Goal: Transaction & Acquisition: Book appointment/travel/reservation

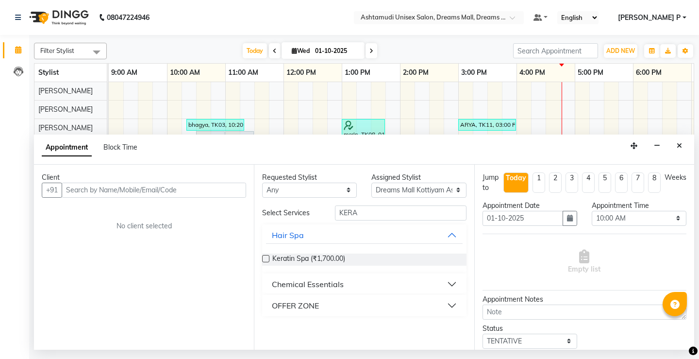
select select "63210"
select select "600"
select select "tentative"
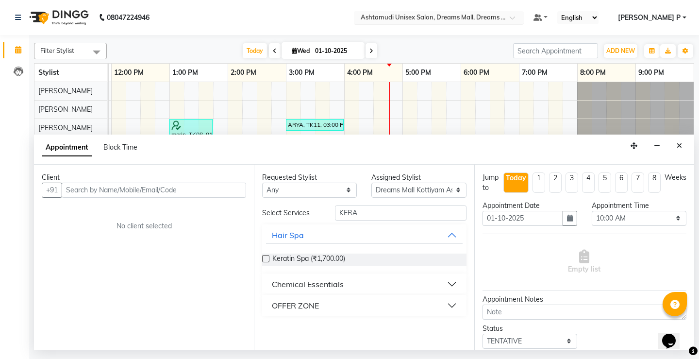
click at [522, 18] on span at bounding box center [516, 21] width 12 height 10
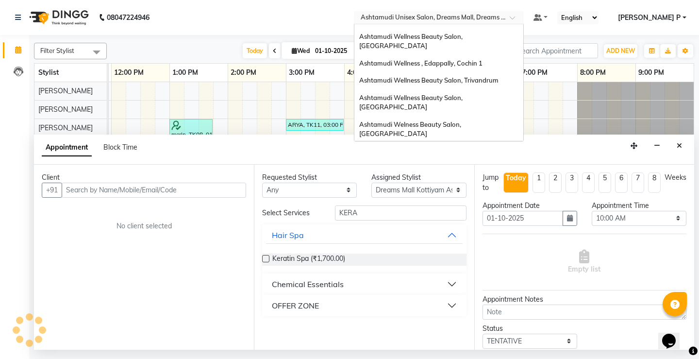
scroll to position [99, 0]
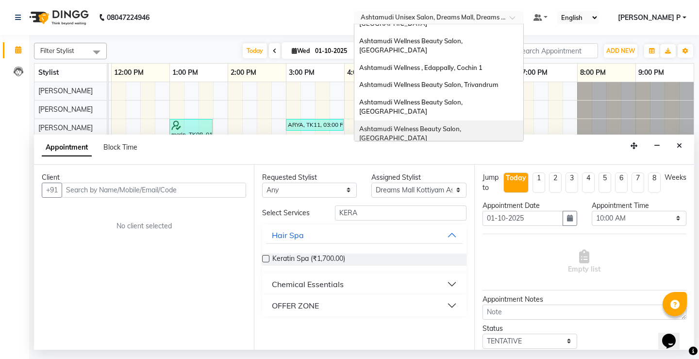
click at [463, 125] on span "Ashtamudi Welness Beauty Salon, [GEOGRAPHIC_DATA]" at bounding box center [410, 133] width 103 height 17
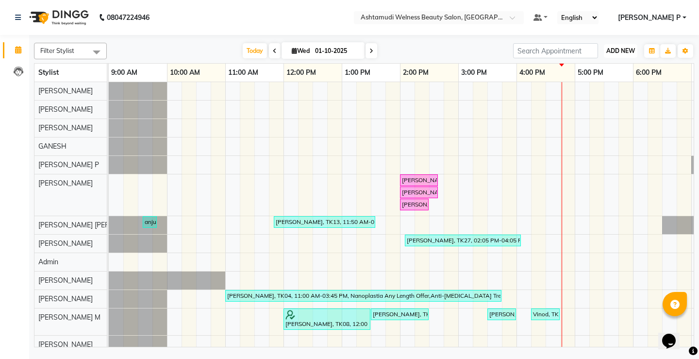
click at [623, 51] on span "ADD NEW" at bounding box center [620, 50] width 29 height 7
click at [608, 68] on button "Add Appointment" at bounding box center [598, 69] width 77 height 13
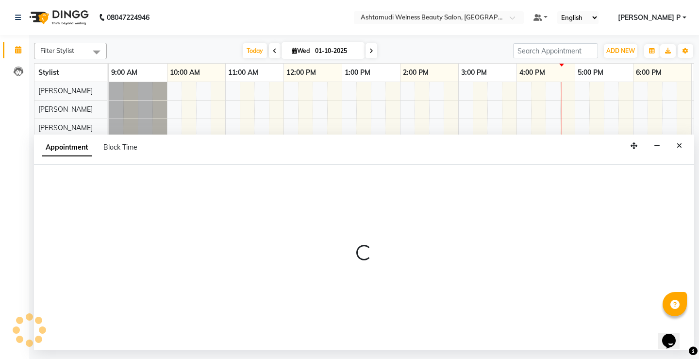
select select "tentative"
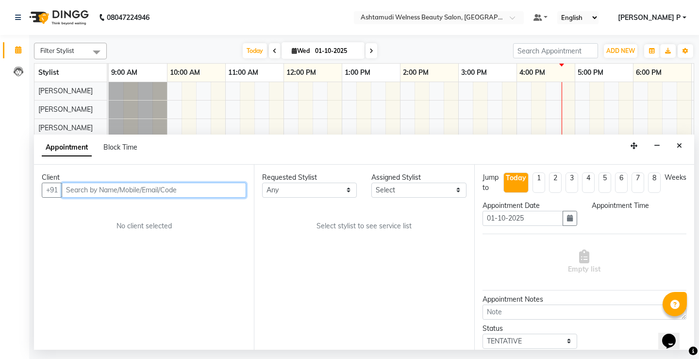
select select "600"
paste input "7695921029"
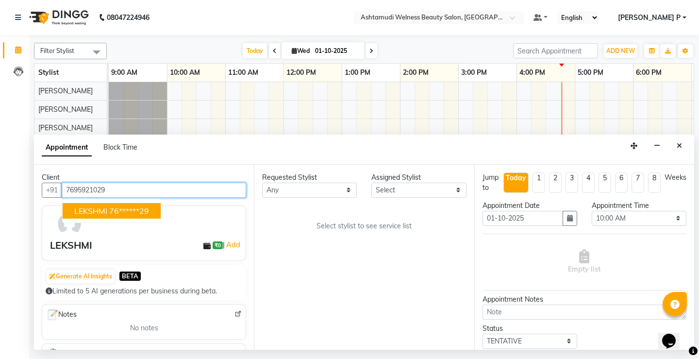
type input "7695921029"
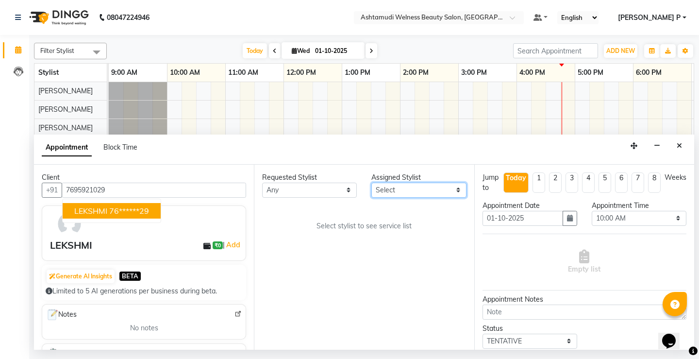
click at [457, 191] on select "Select [PERSON_NAME] Admin [PERSON_NAME] [PERSON_NAME] [PERSON_NAME] M [PERSON_…" at bounding box center [418, 190] width 95 height 15
select select "25976"
click at [371, 183] on select "Select [PERSON_NAME] Admin [PERSON_NAME] [PERSON_NAME] [PERSON_NAME] M [PERSON_…" at bounding box center [418, 190] width 95 height 15
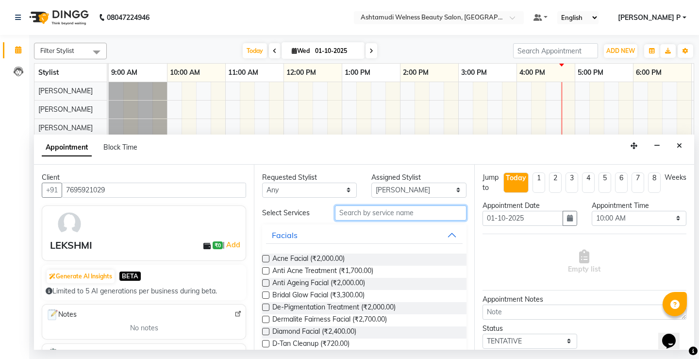
click at [367, 215] on input "text" at bounding box center [400, 212] width 131 height 15
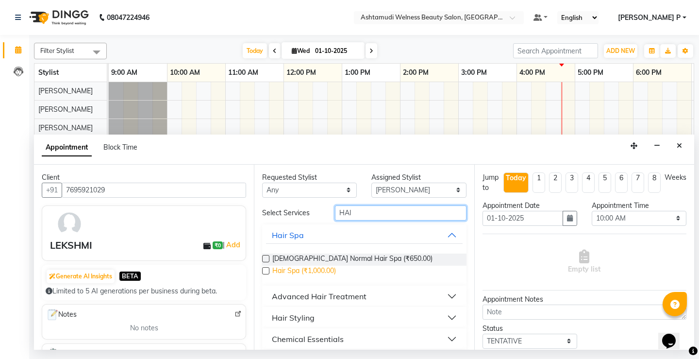
type input "HAI"
click at [317, 268] on span "Hair Spa (₹1,000.00)" at bounding box center [304, 272] width 64 height 12
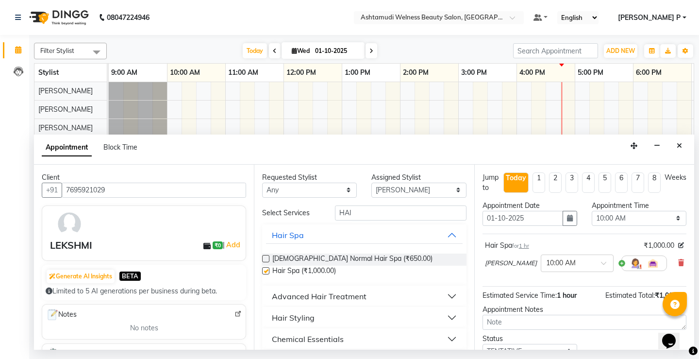
checkbox input "false"
click at [661, 220] on select "Select 10:00 AM 10:15 AM 10:30 AM 10:45 AM 11:00 AM 11:15 AM 11:30 AM 11:45 AM …" at bounding box center [639, 218] width 95 height 15
click at [592, 211] on select "Select 10:00 AM 10:15 AM 10:30 AM 10:45 AM 11:00 AM 11:15 AM 11:30 AM 11:45 AM …" at bounding box center [639, 218] width 95 height 15
click at [673, 219] on select "Select 10:00 AM 10:15 AM 10:30 AM 10:45 AM 11:00 AM 11:15 AM 11:30 AM 11:45 AM …" at bounding box center [639, 218] width 95 height 15
select select "1050"
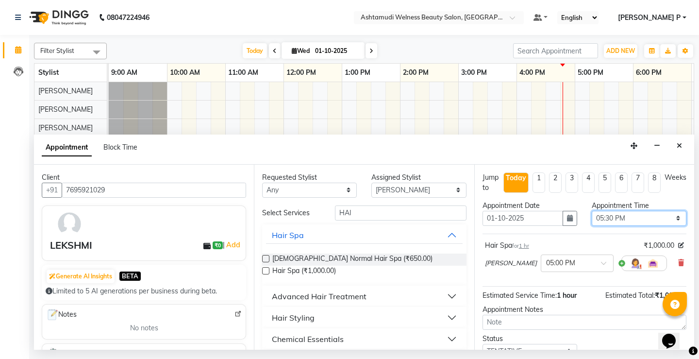
click at [592, 211] on select "Select 10:00 AM 10:15 AM 10:30 AM 10:45 AM 11:00 AM 11:15 AM 11:30 AM 11:45 AM …" at bounding box center [639, 218] width 95 height 15
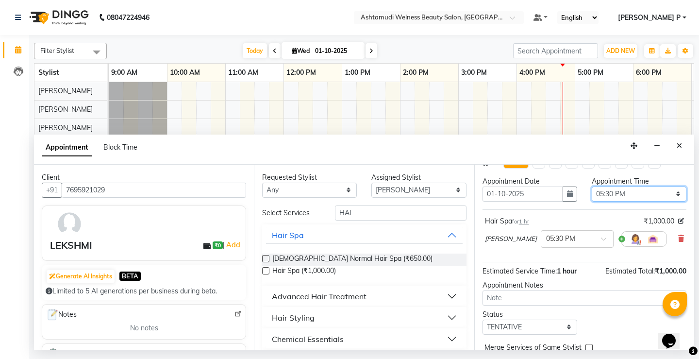
scroll to position [56, 0]
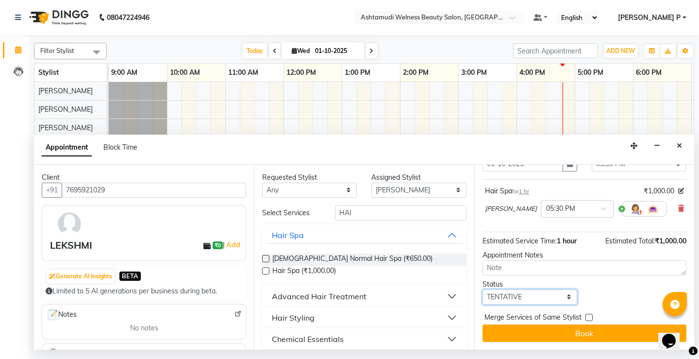
click at [534, 301] on select "Select TENTATIVE CONFIRM CHECK-IN UPCOMING" at bounding box center [530, 296] width 95 height 15
select select "confirm booking"
click at [483, 289] on select "Select TENTATIVE CONFIRM CHECK-IN UPCOMING" at bounding box center [530, 296] width 95 height 15
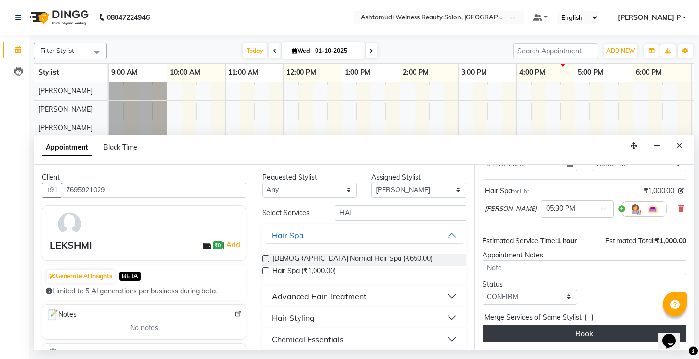
click at [566, 335] on button "Book" at bounding box center [585, 332] width 204 height 17
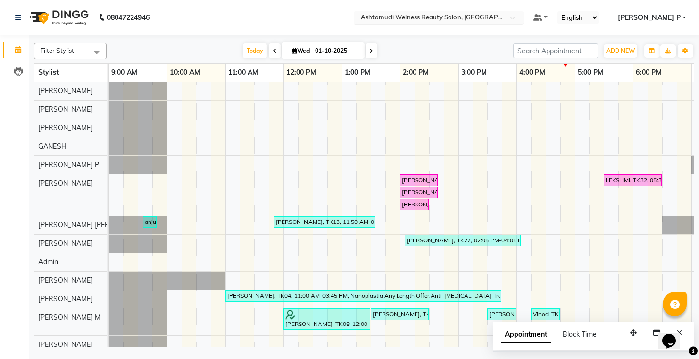
click at [524, 20] on div at bounding box center [439, 19] width 170 height 10
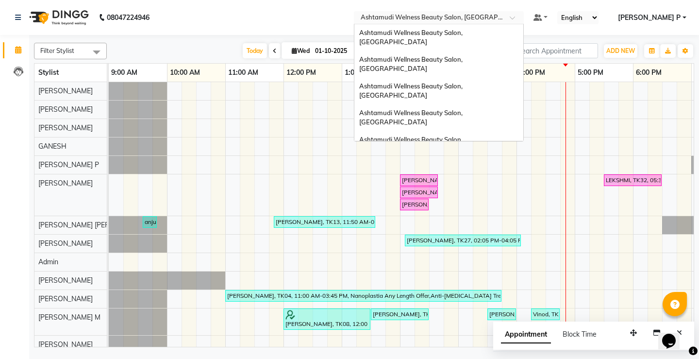
scroll to position [138, 0]
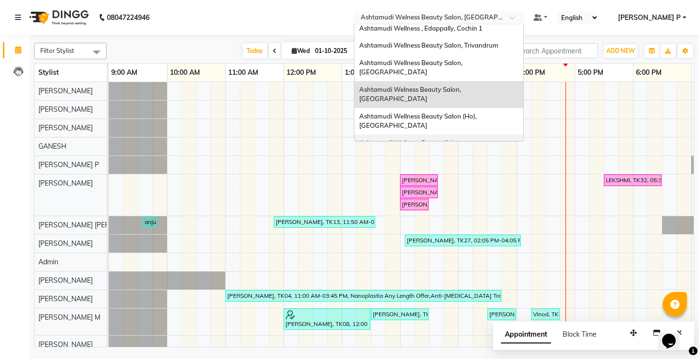
click at [517, 134] on div "Ashtamudi Wellness Beauty Salon, [GEOGRAPHIC_DATA]" at bounding box center [438, 147] width 169 height 27
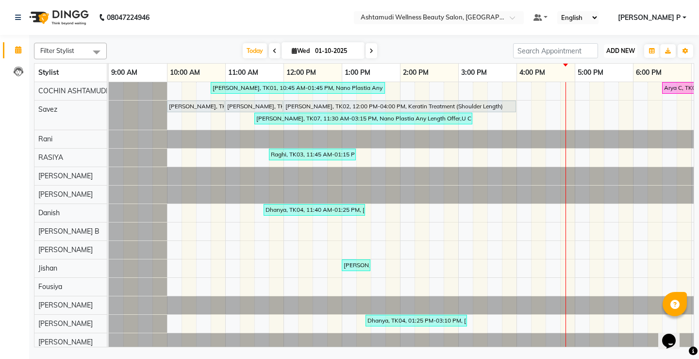
click at [630, 52] on span "ADD NEW" at bounding box center [620, 50] width 29 height 7
click at [603, 69] on button "Add Appointment" at bounding box center [598, 69] width 77 height 13
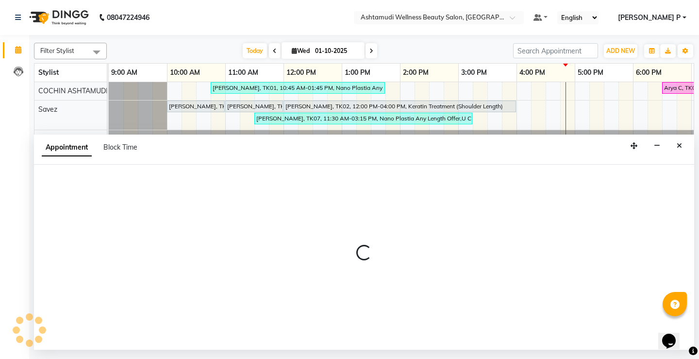
select select "600"
select select "tentative"
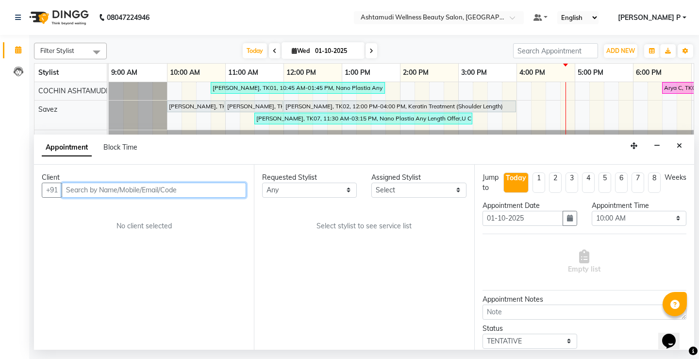
paste input "7012139858"
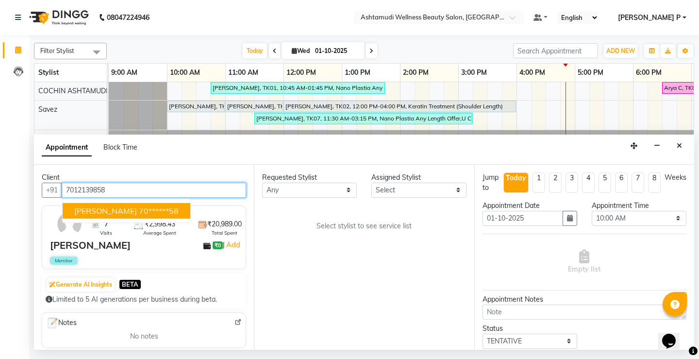
type input "7012139858"
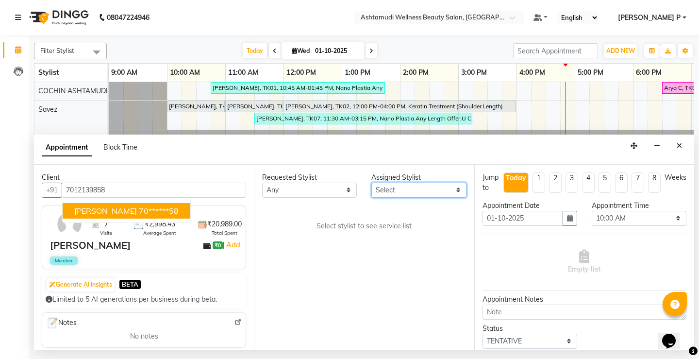
click at [453, 189] on select "Select Aiswarya B Ankith(URAJ) BINU MANGAR COCHIN ASHTAMUDI Danish Fousiya Jish…" at bounding box center [418, 190] width 95 height 15
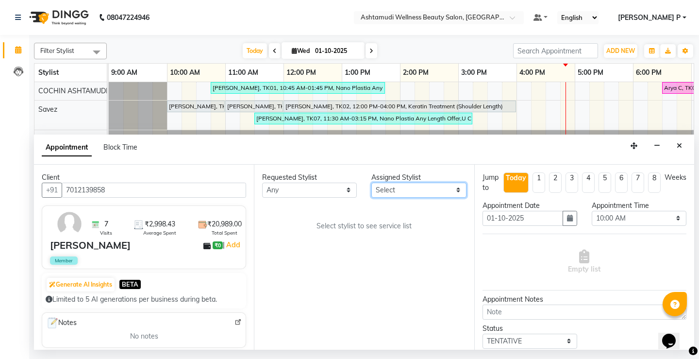
select select "27313"
click at [371, 183] on select "Select Aiswarya B Ankith(URAJ) BINU MANGAR COCHIN ASHTAMUDI Danish Fousiya Jish…" at bounding box center [418, 190] width 95 height 15
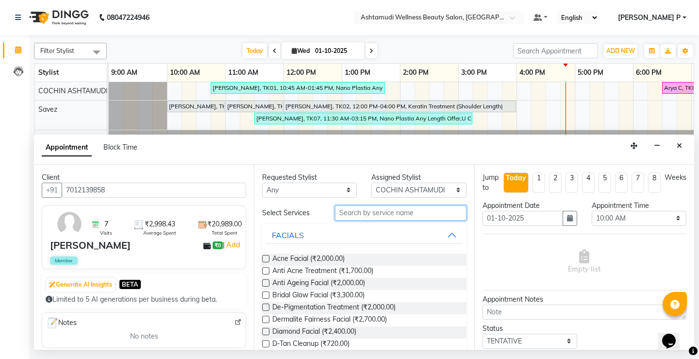
click at [355, 211] on input "text" at bounding box center [400, 212] width 131 height 15
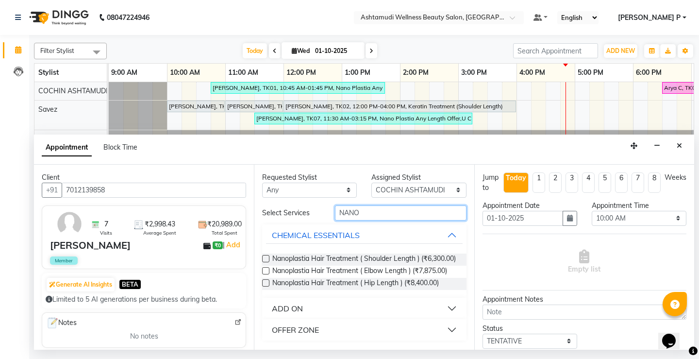
type input "NANO"
click at [302, 333] on div "OFFER ZONE" at bounding box center [295, 330] width 47 height 12
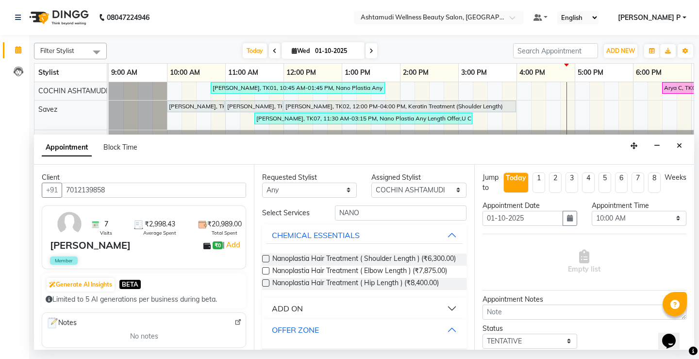
scroll to position [34, 0]
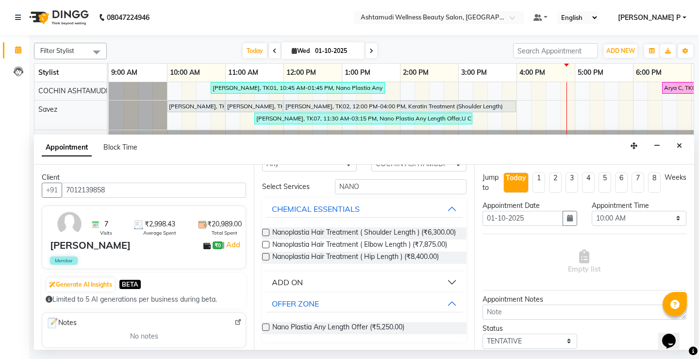
click at [266, 327] on label at bounding box center [265, 326] width 7 height 7
click at [266, 327] on input "checkbox" at bounding box center [265, 328] width 6 height 6
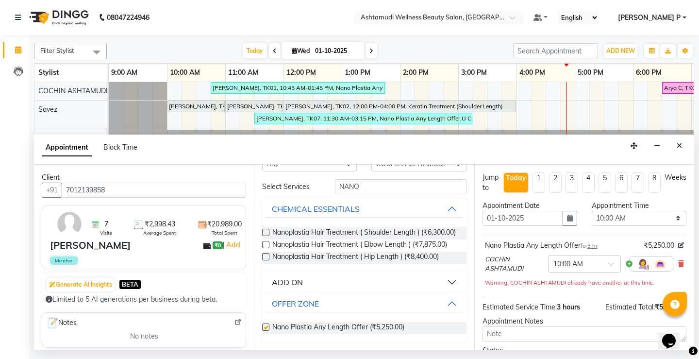
checkbox input "false"
click at [568, 217] on icon "button" at bounding box center [570, 218] width 6 height 7
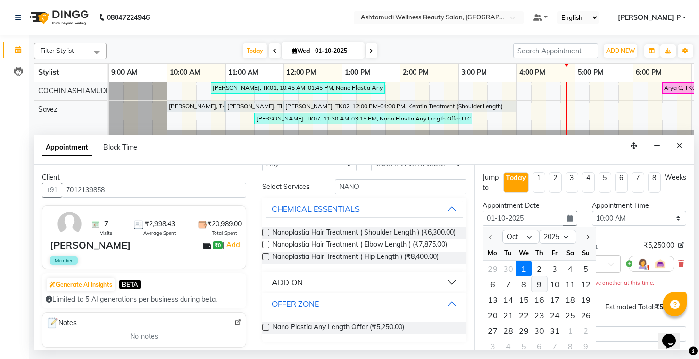
click at [536, 285] on div "9" at bounding box center [540, 284] width 16 height 16
type input "09-10-2025"
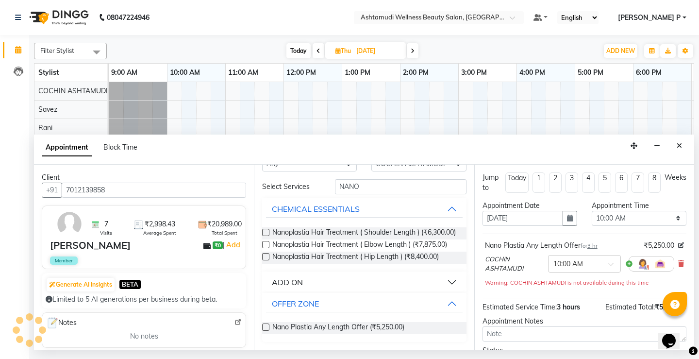
scroll to position [0, 114]
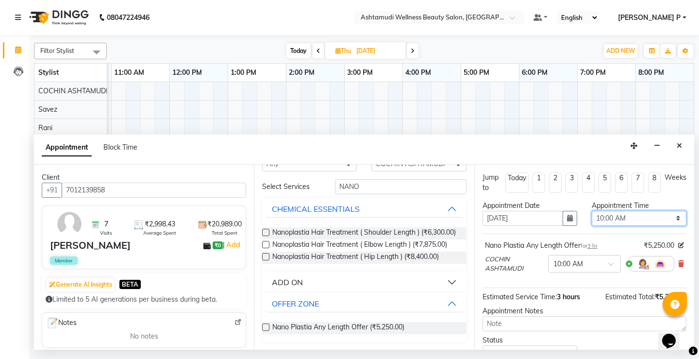
click at [673, 220] on select "Select 10:00 AM 10:15 AM 10:30 AM 10:45 AM 11:00 AM 11:15 AM 11:30 AM 11:45 AM …" at bounding box center [639, 218] width 95 height 15
select select "660"
click at [592, 211] on select "Select 10:00 AM 10:15 AM 10:30 AM 10:45 AM 11:00 AM 11:15 AM 11:30 AM 11:45 AM …" at bounding box center [639, 218] width 95 height 15
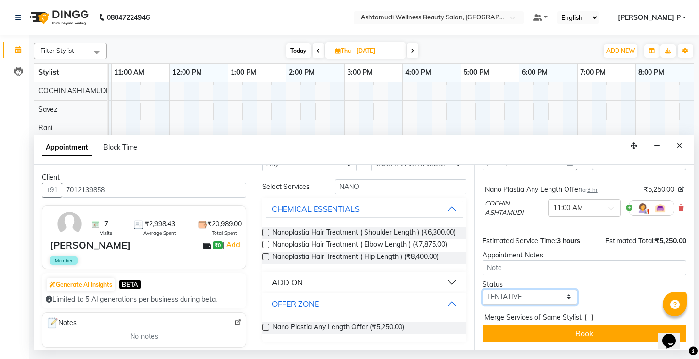
click at [544, 295] on select "Select TENTATIVE CONFIRM UPCOMING" at bounding box center [530, 296] width 95 height 15
select select "confirm booking"
click at [483, 289] on select "Select TENTATIVE CONFIRM UPCOMING" at bounding box center [530, 296] width 95 height 15
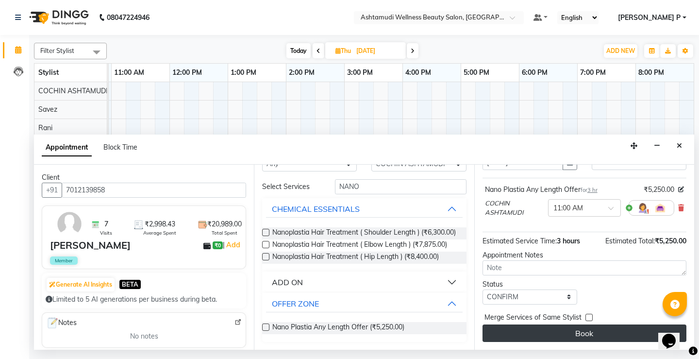
click at [559, 334] on button "Book" at bounding box center [585, 332] width 204 height 17
